Goal: Use online tool/utility

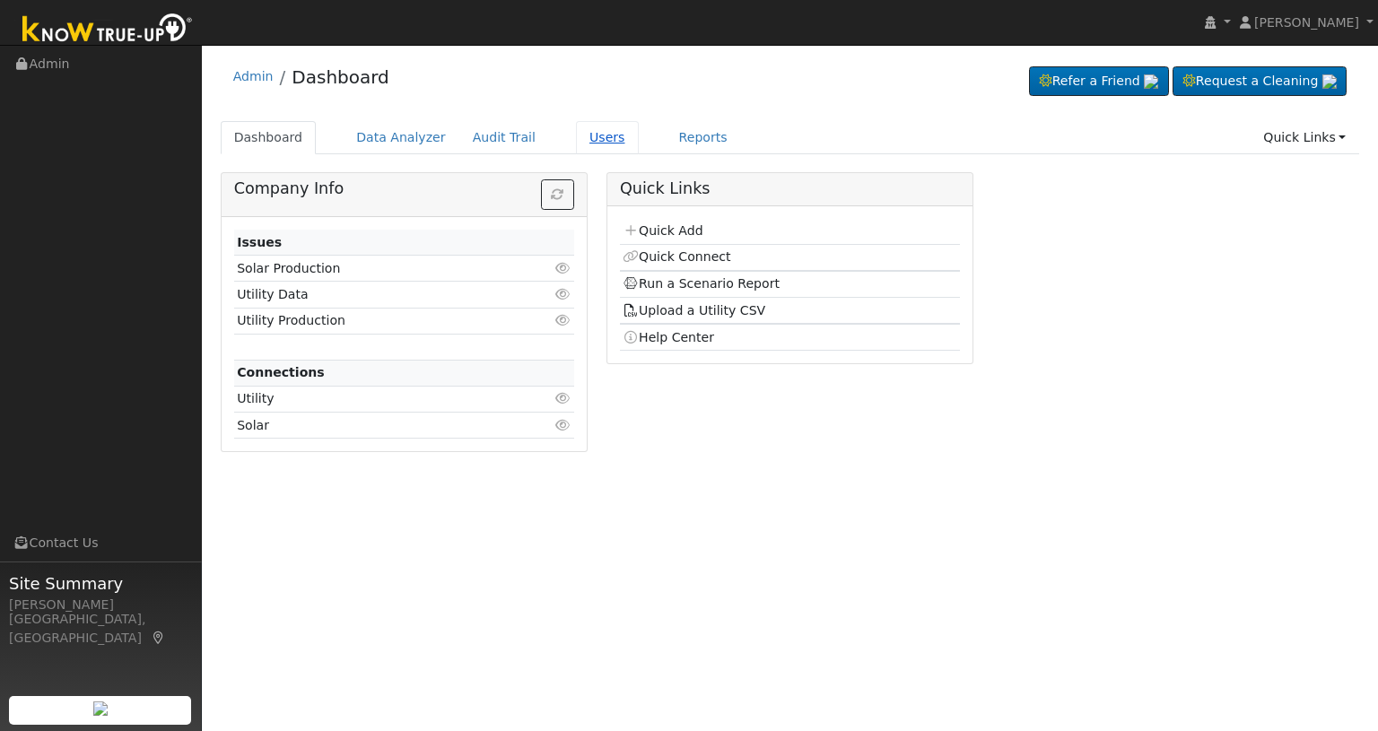
click at [577, 139] on link "Users" at bounding box center [607, 137] width 63 height 33
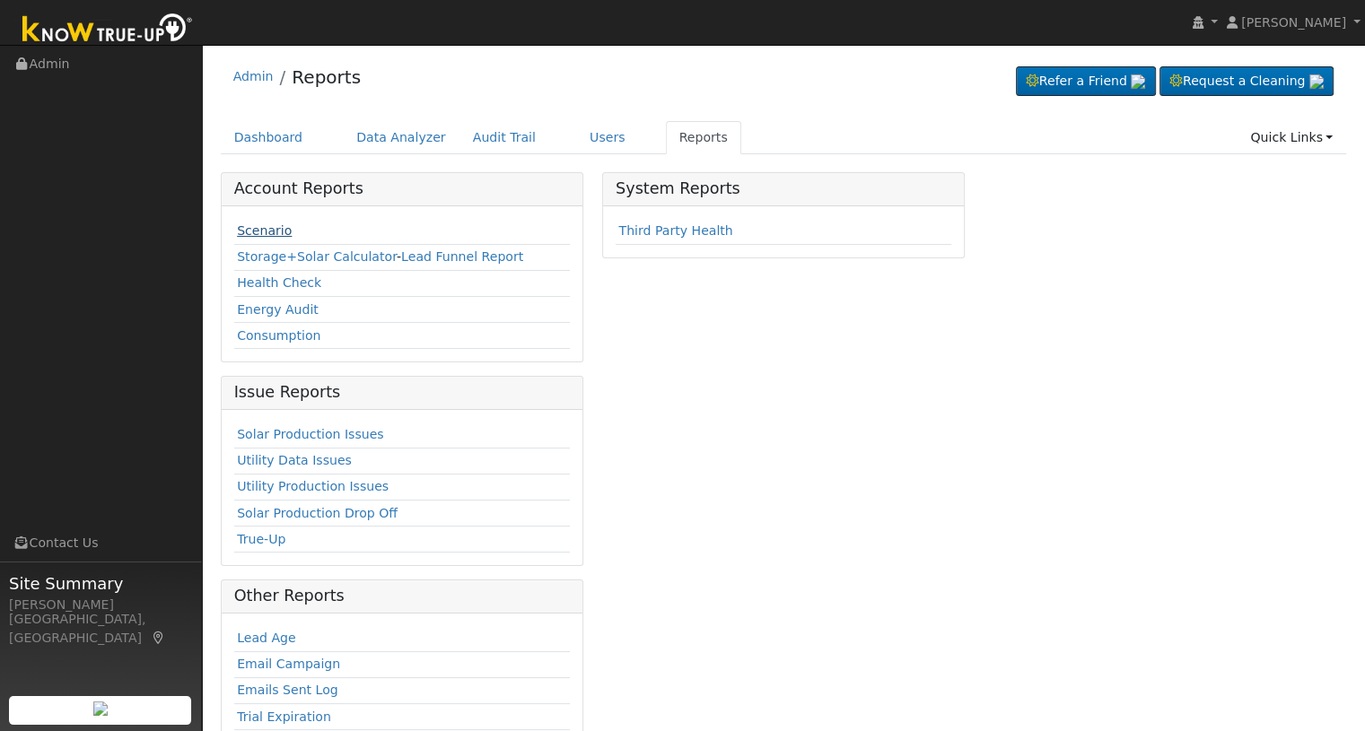
click at [266, 229] on link "Scenario" at bounding box center [264, 230] width 55 height 14
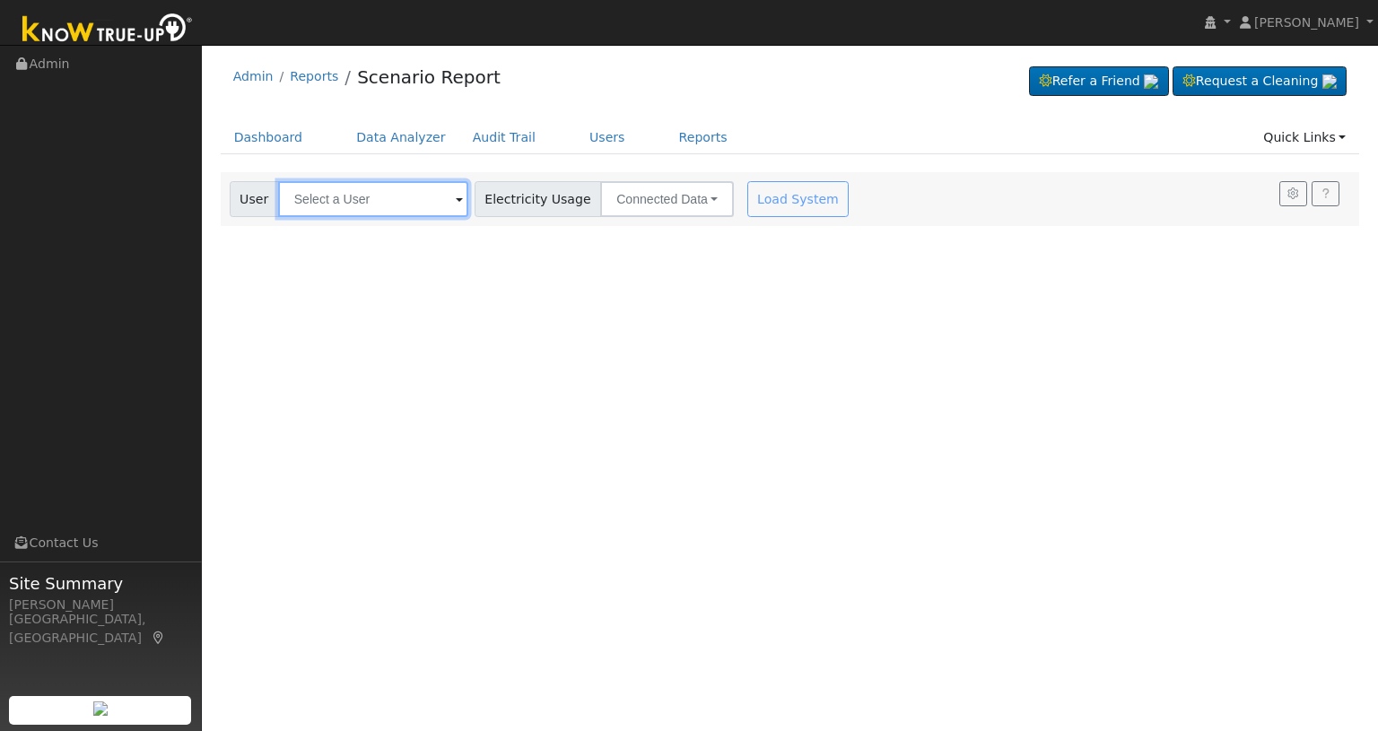
click at [377, 203] on input "text" at bounding box center [373, 199] width 190 height 36
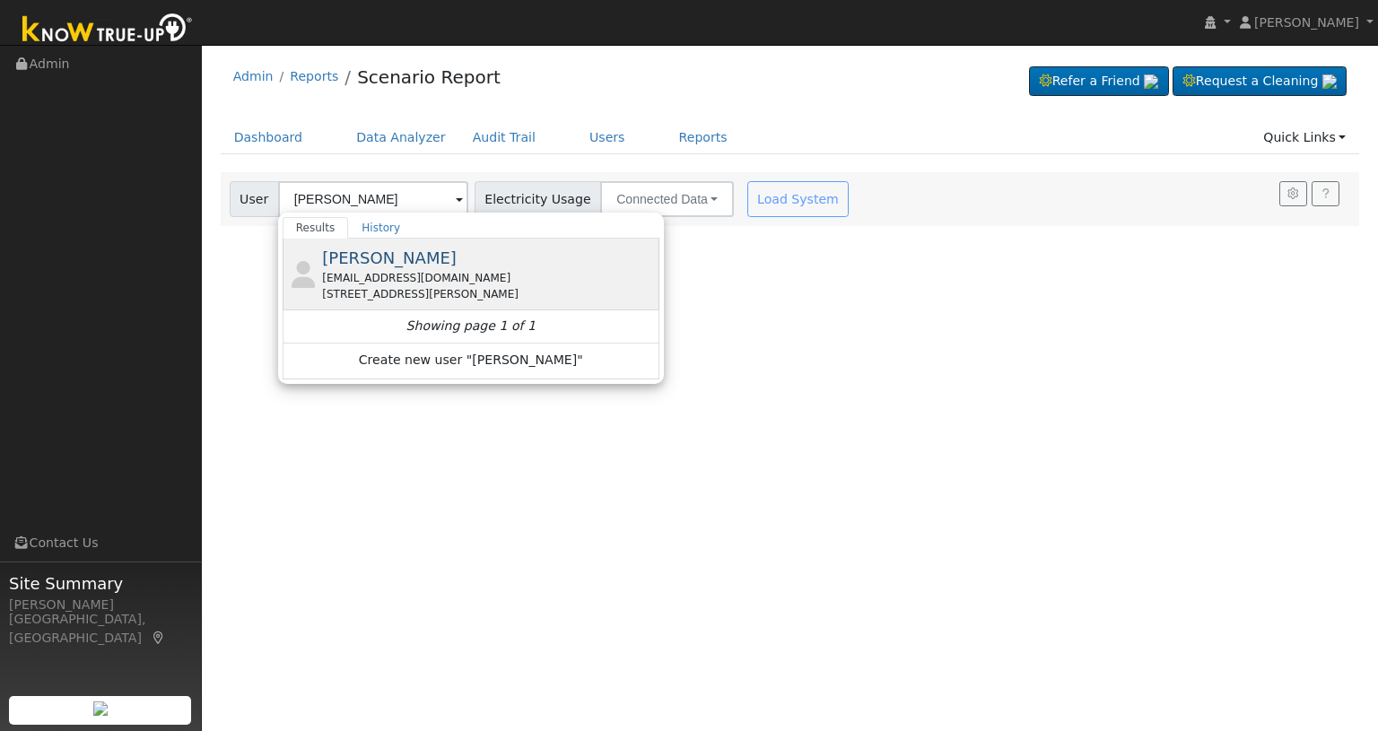
click at [379, 258] on span "Michael Segura" at bounding box center [389, 258] width 135 height 19
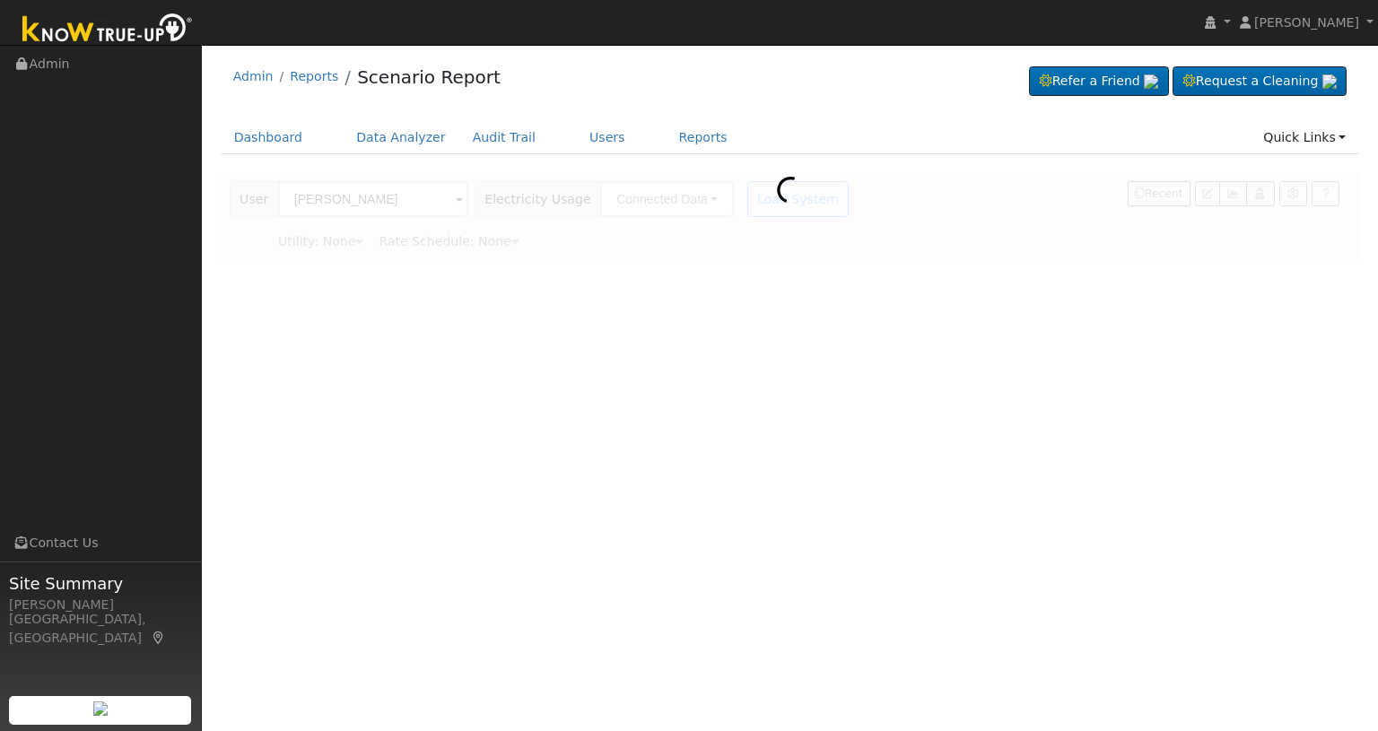
type input "Michael Segura"
type input "Southern California Edison"
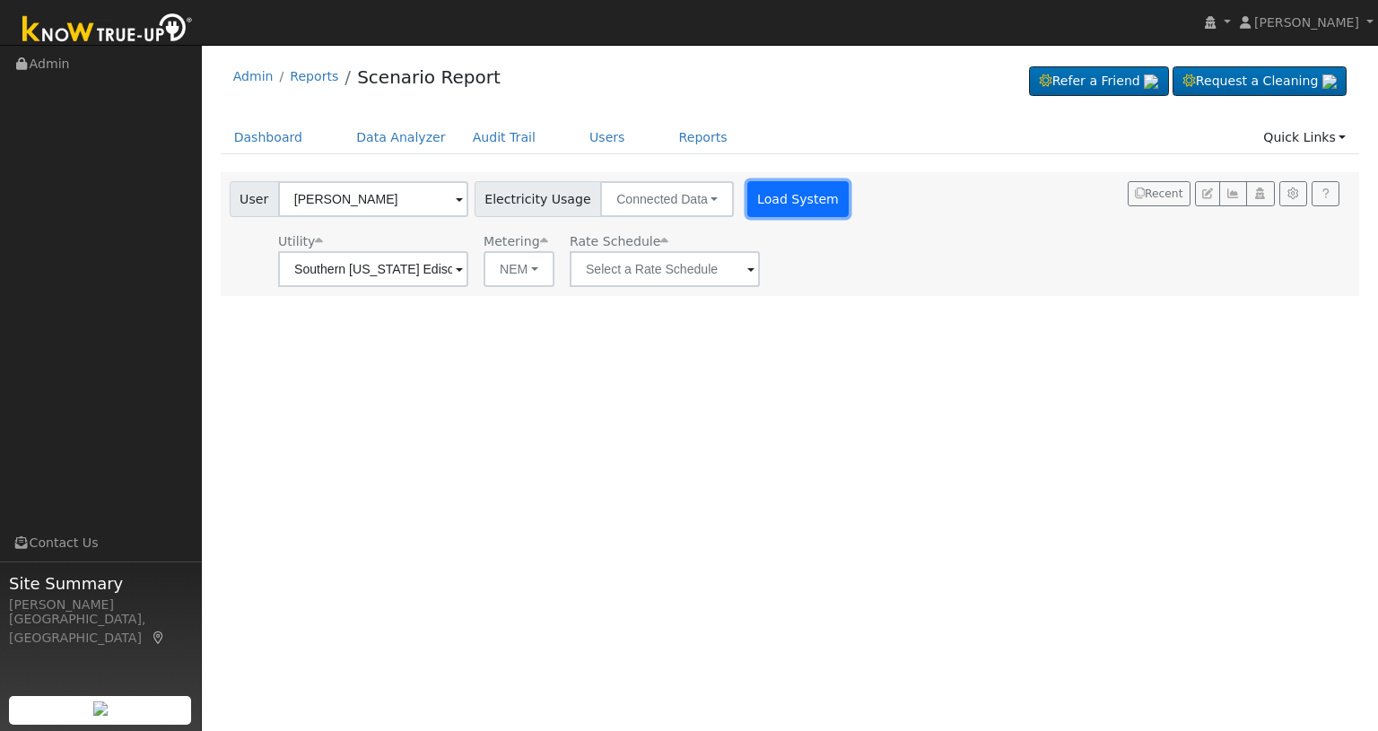
click at [768, 195] on button "Load System" at bounding box center [799, 199] width 102 height 36
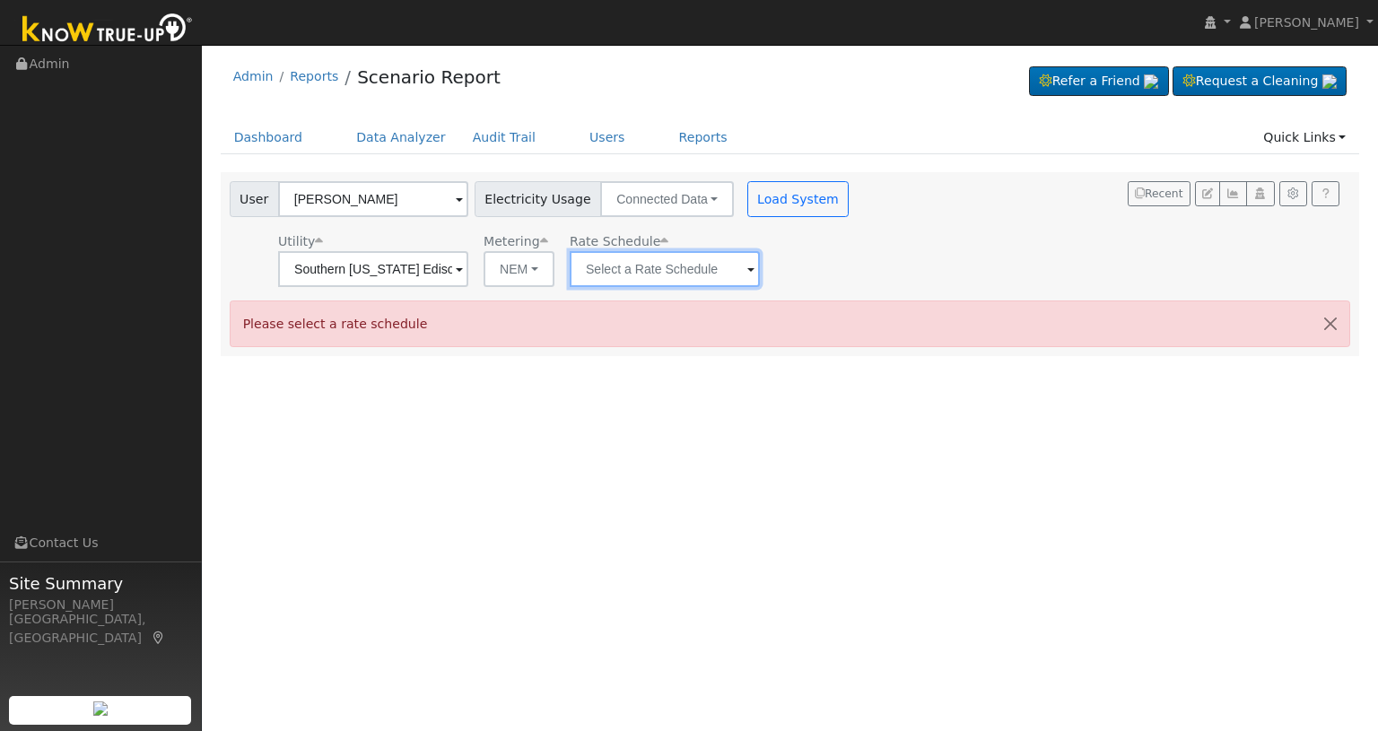
click at [621, 263] on input "text" at bounding box center [665, 269] width 190 height 36
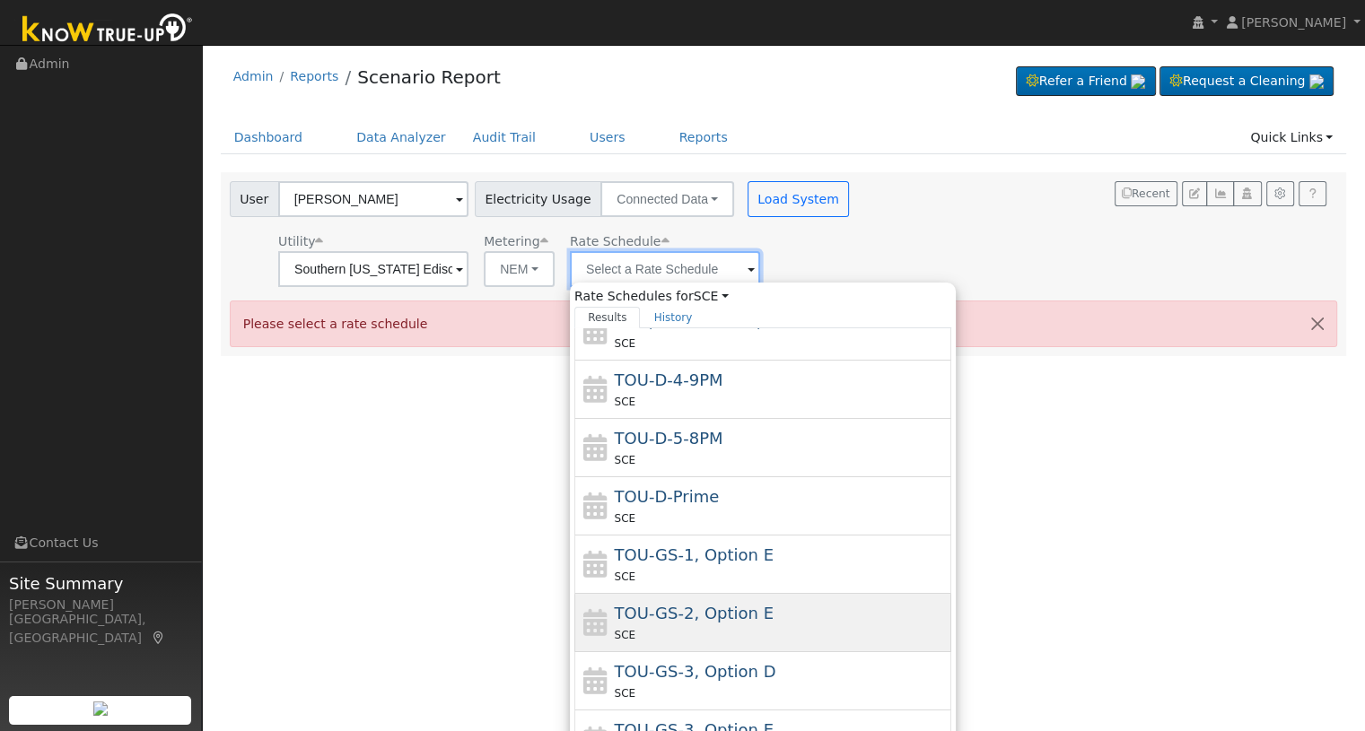
scroll to position [74, 0]
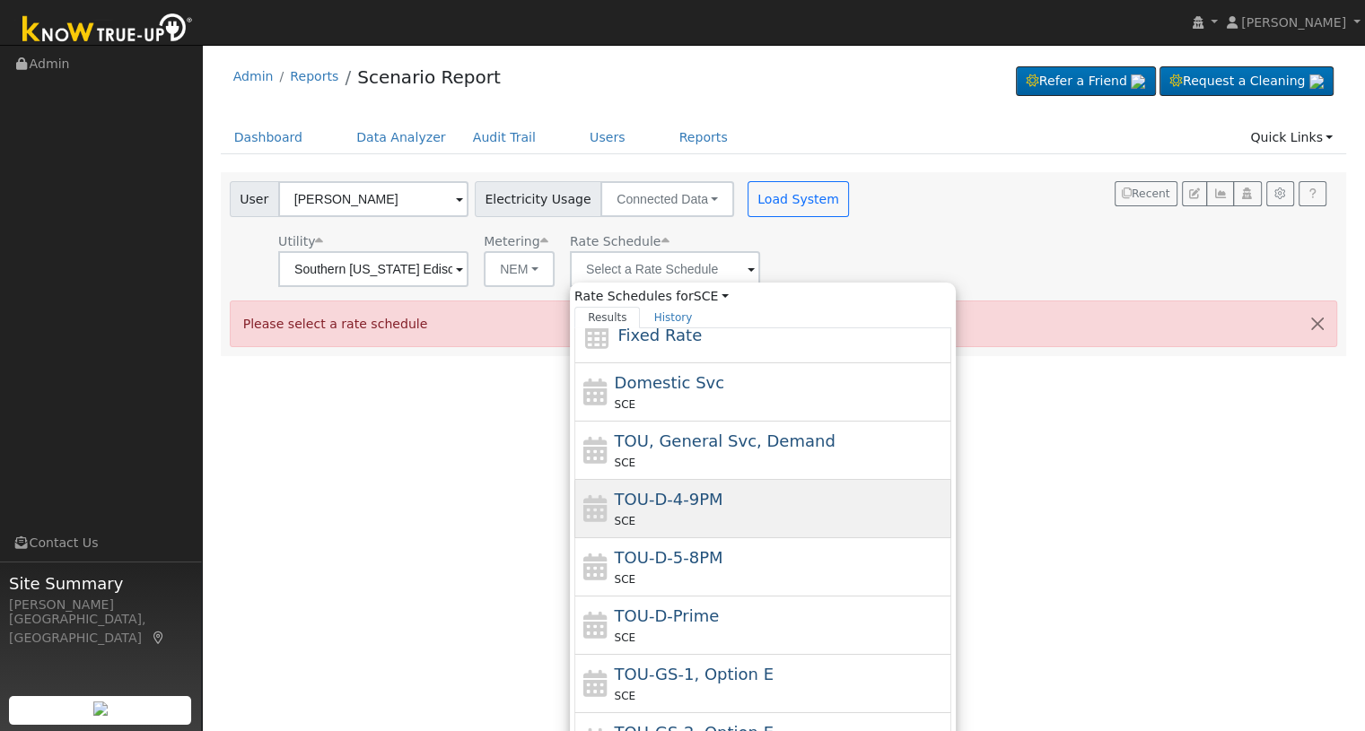
click at [700, 491] on span "TOU-D-4-9PM" at bounding box center [669, 499] width 109 height 19
type input "TOU-D-4-9PM"
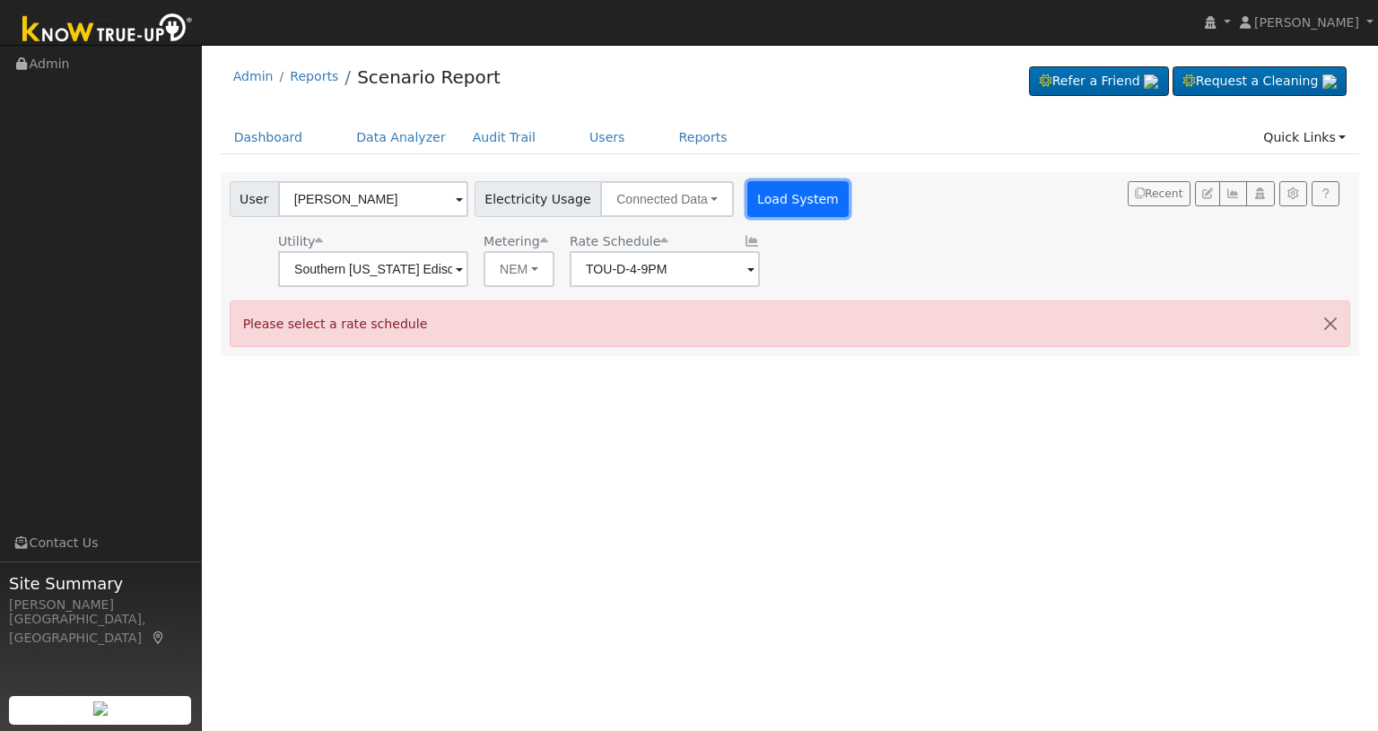
click at [773, 197] on button "Load System" at bounding box center [799, 199] width 102 height 36
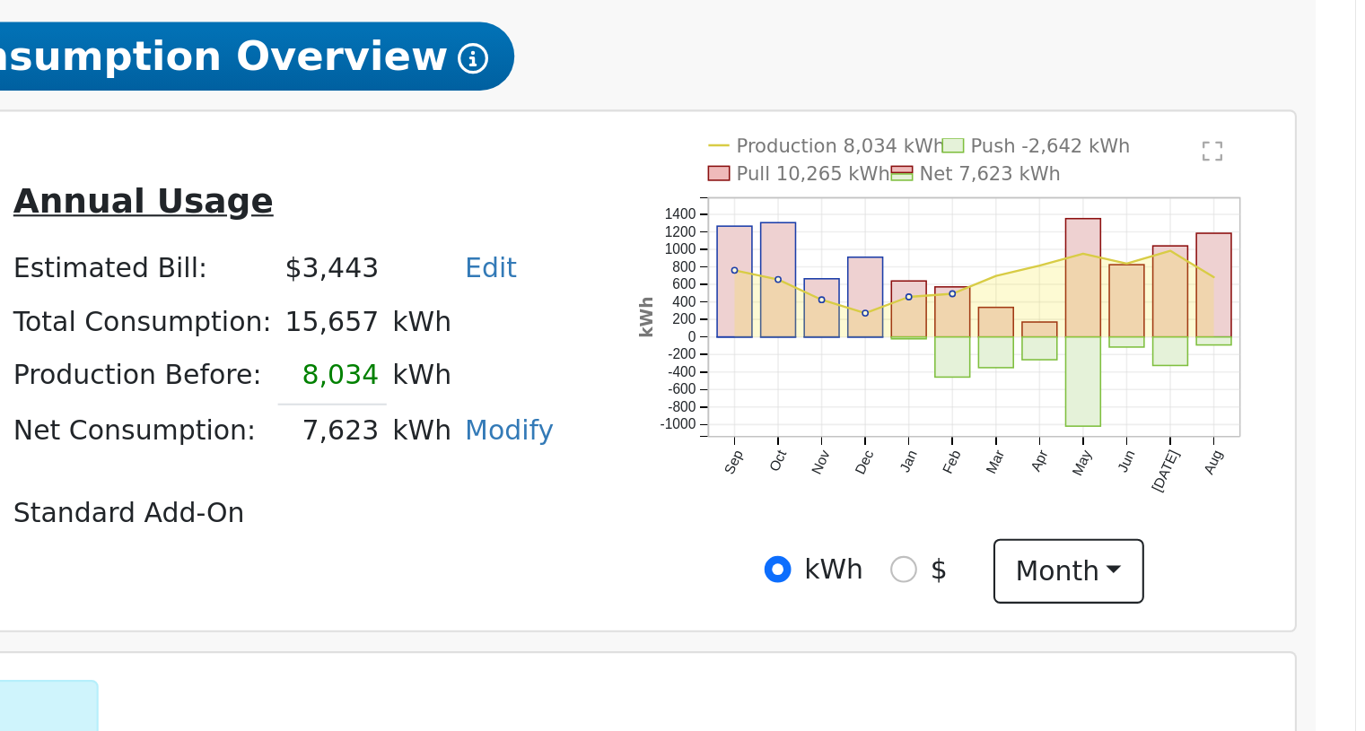
scroll to position [224, 0]
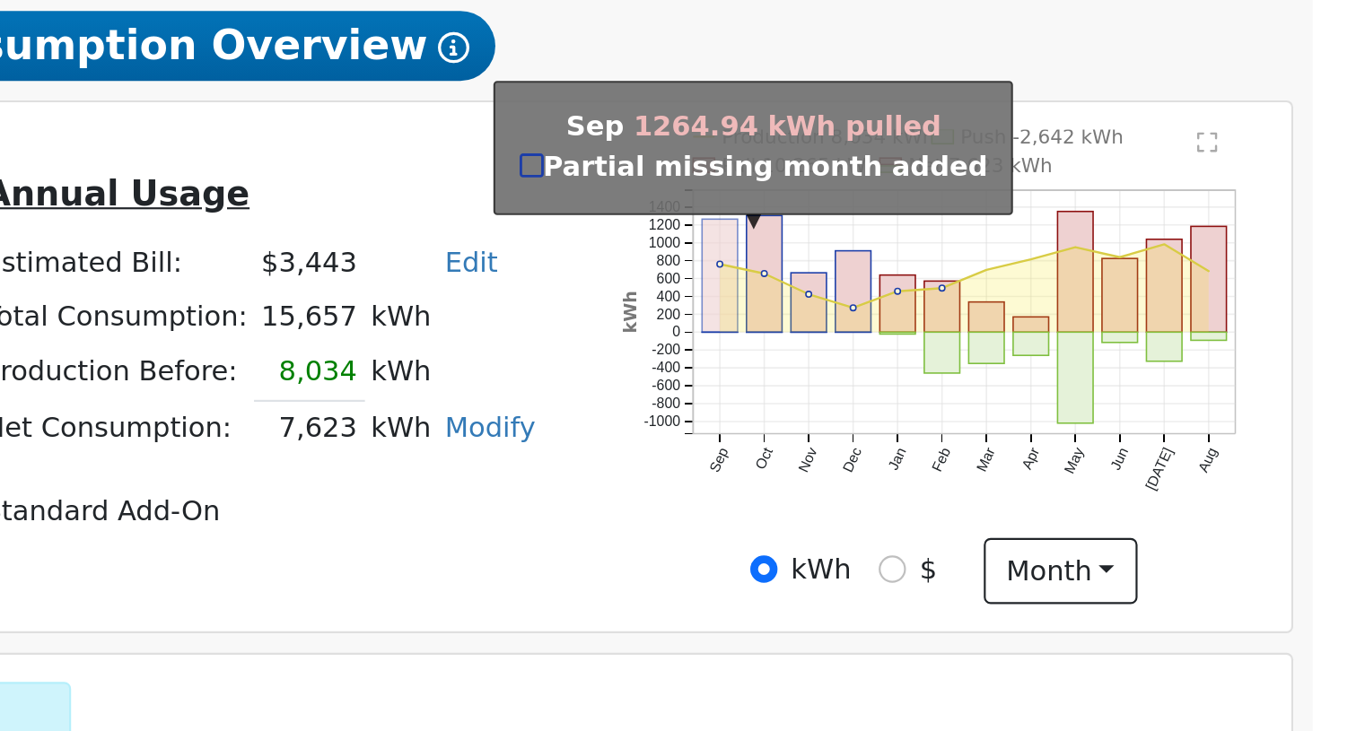
click at [1071, 368] on rect "onclick=""" at bounding box center [1072, 378] width 16 height 52
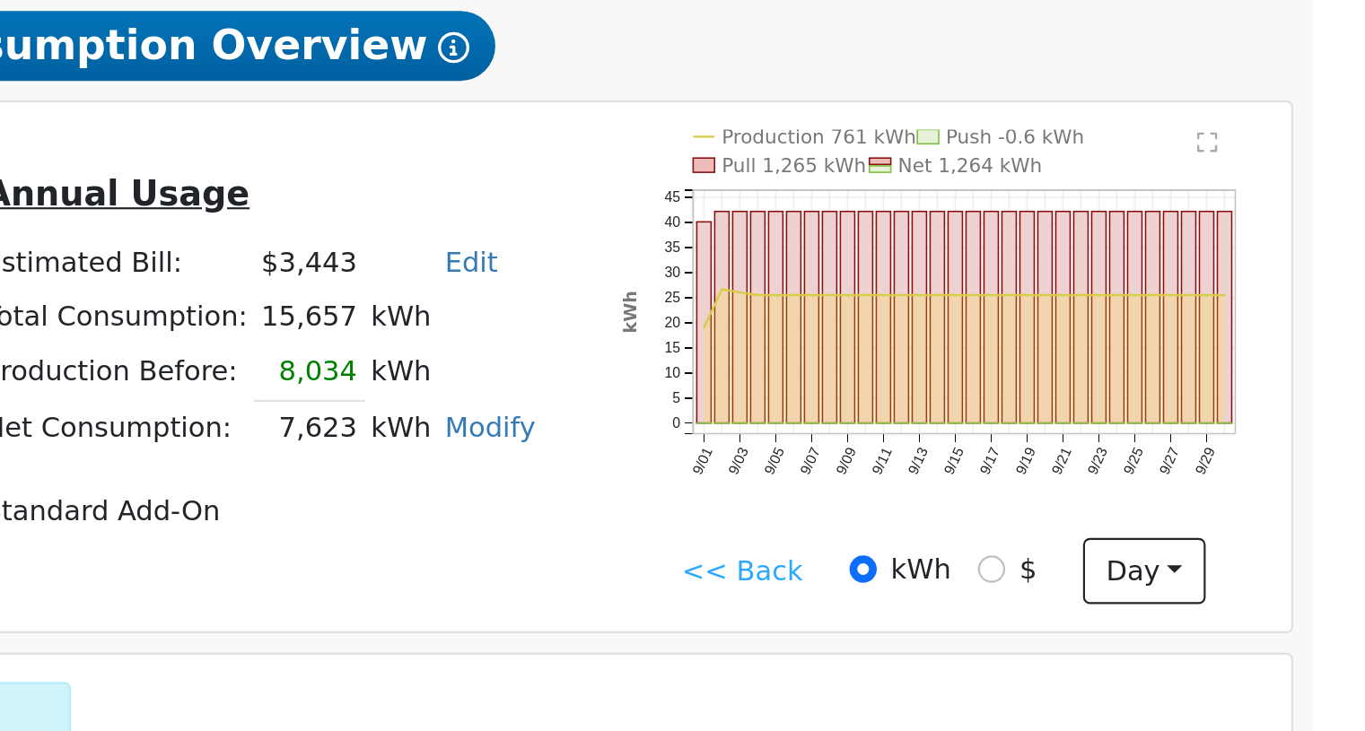
click at [1088, 524] on link "<< Back" at bounding box center [1083, 514] width 56 height 19
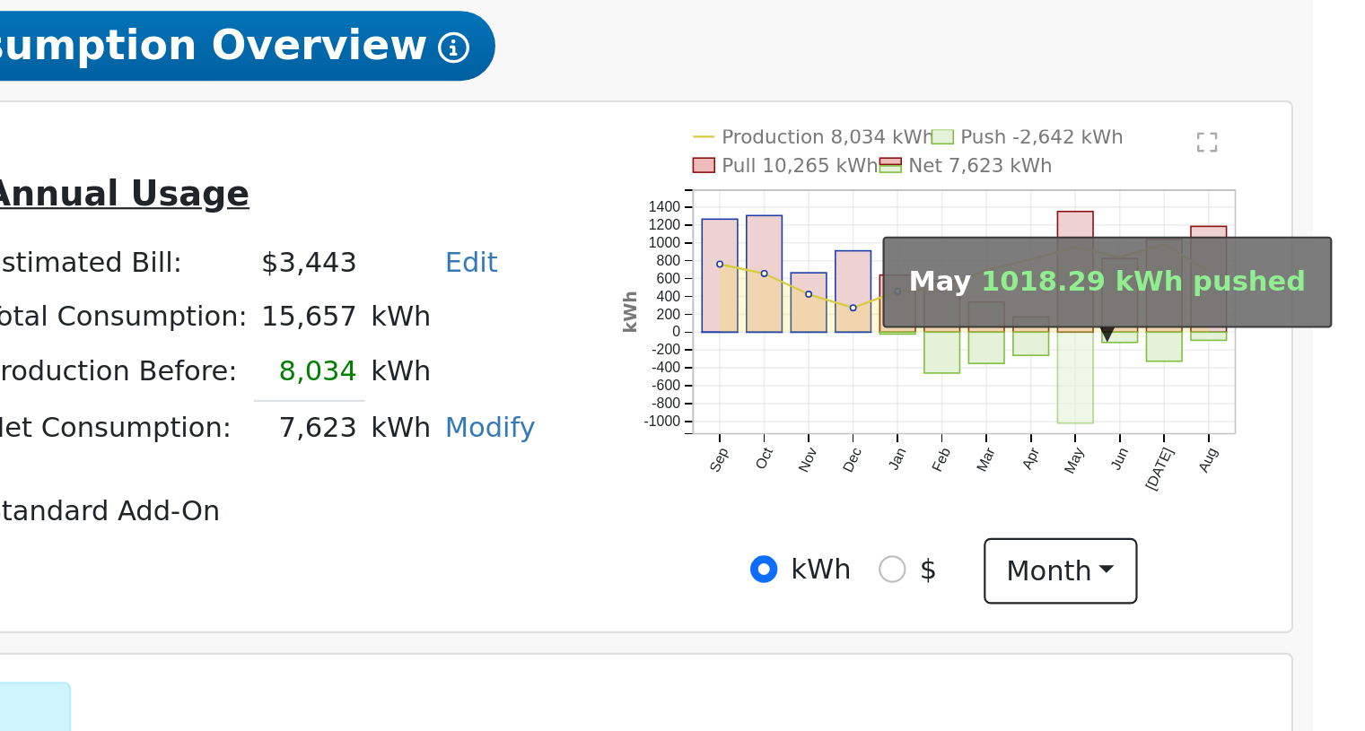
click at [1235, 422] on rect "onclick=""" at bounding box center [1237, 425] width 16 height 42
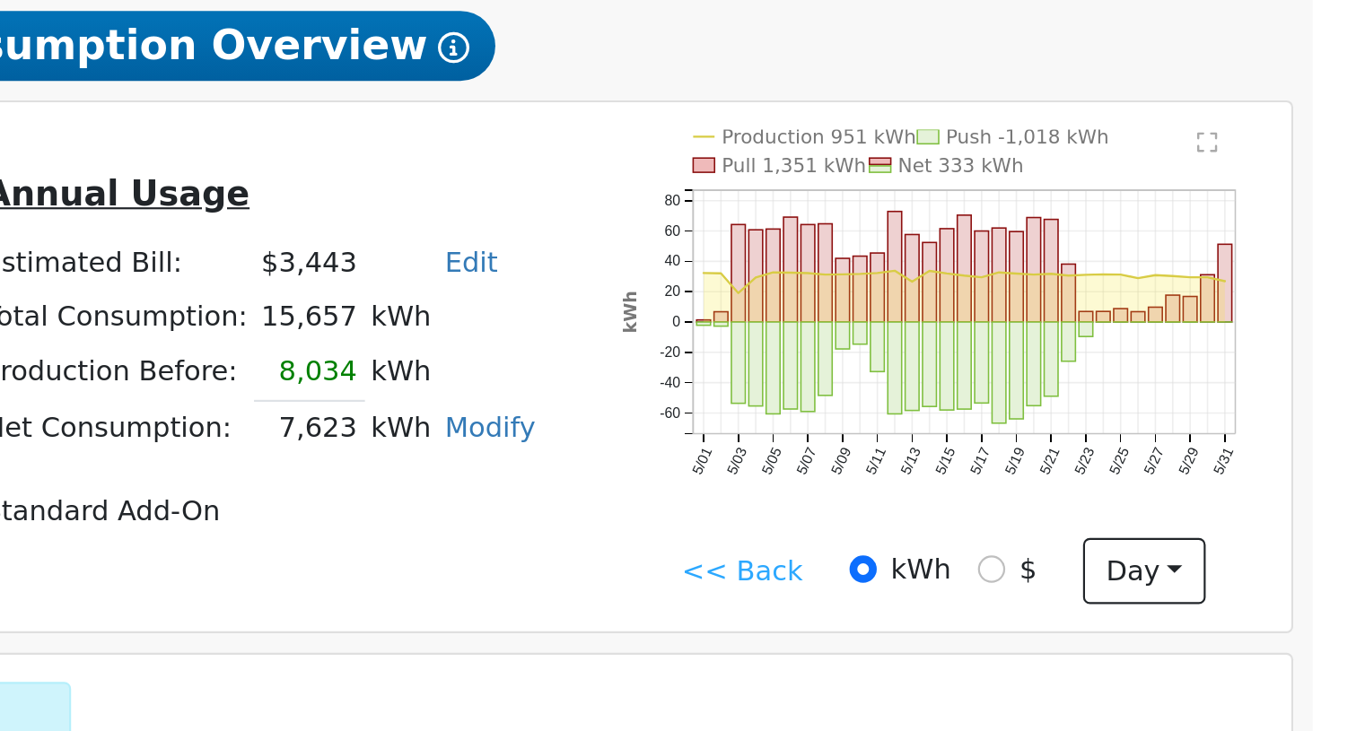
click at [1087, 517] on link "<< Back" at bounding box center [1083, 514] width 56 height 19
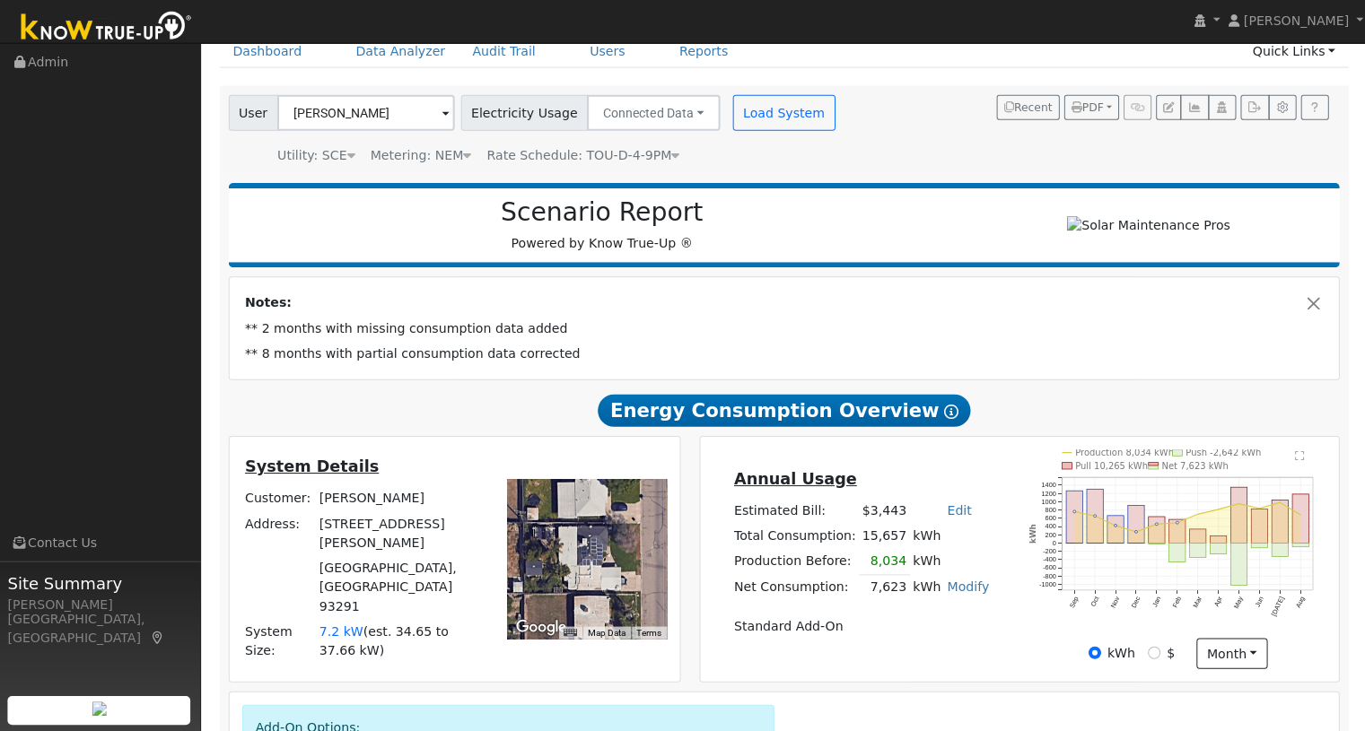
scroll to position [117, 0]
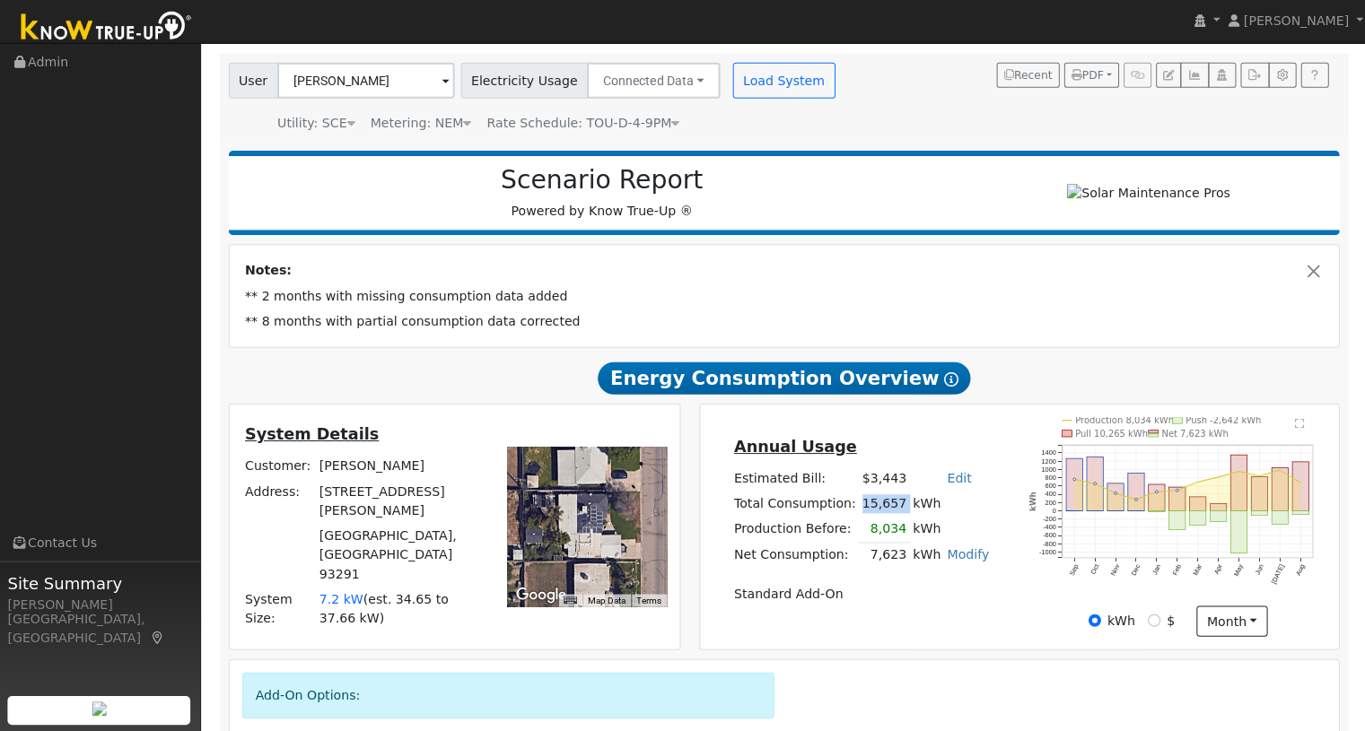
drag, startPoint x: 859, startPoint y: 513, endPoint x: 903, endPoint y: 519, distance: 44.3
click at [903, 518] on tr "Total Consumption: 15,657 kWh" at bounding box center [860, 505] width 260 height 25
click at [1001, 348] on div "Notes: ** 2 months with missing consumption data added ** 8 months with partial…" at bounding box center [784, 297] width 1106 height 101
